Goal: Task Accomplishment & Management: Use online tool/utility

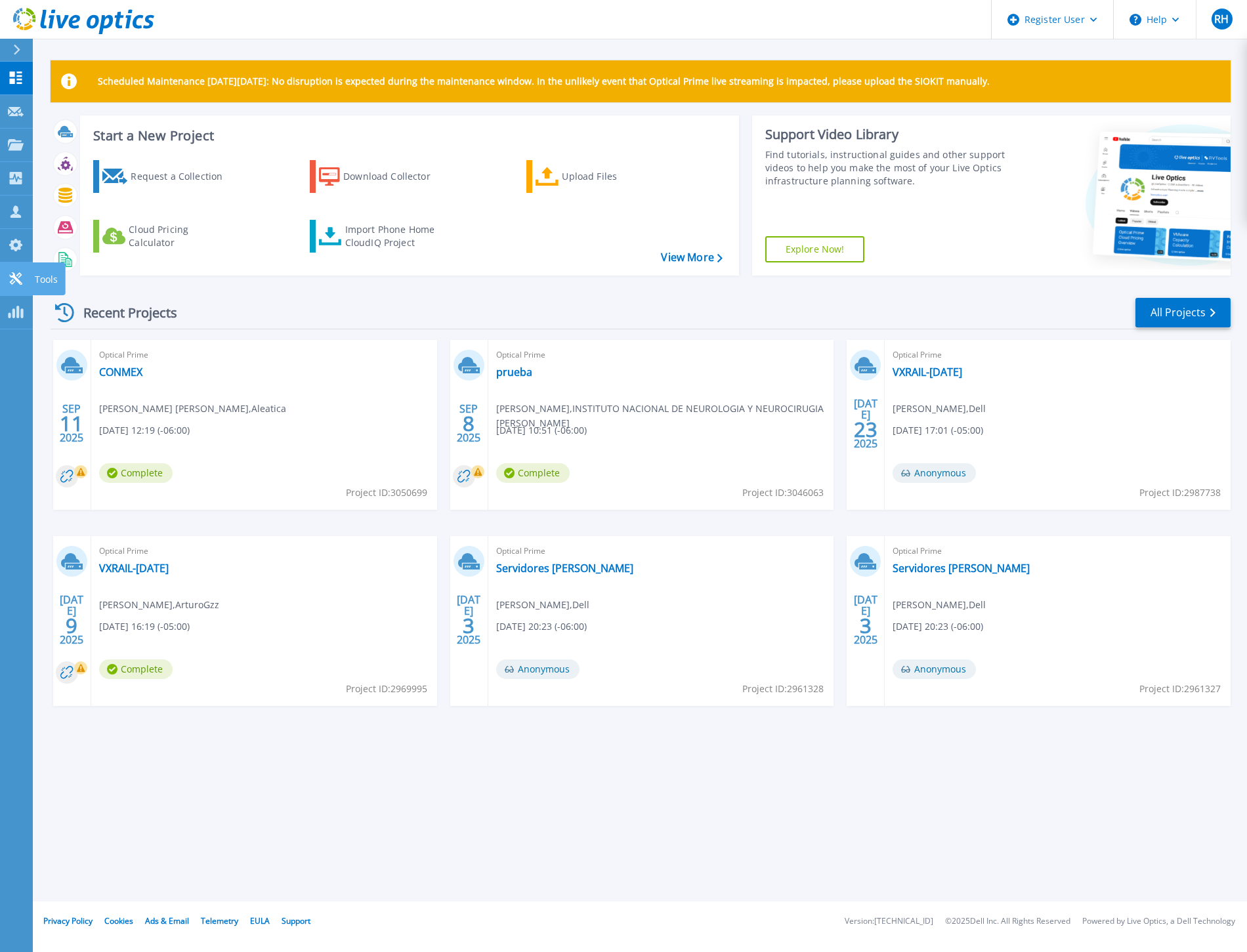
click at [12, 276] on icon at bounding box center [15, 278] width 13 height 13
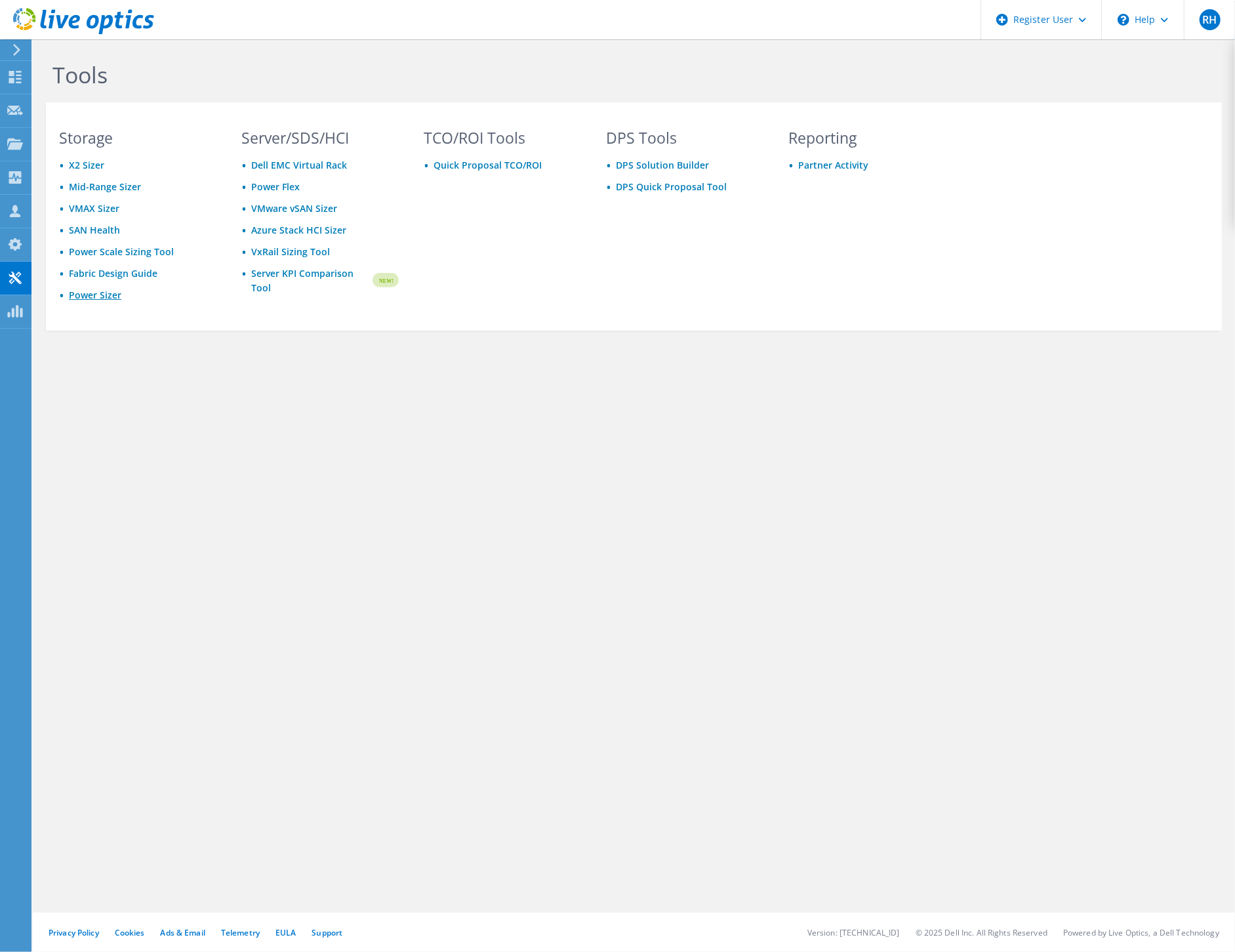
click at [107, 289] on link "Power Sizer" at bounding box center [95, 295] width 53 height 13
